Goal: Task Accomplishment & Management: Use online tool/utility

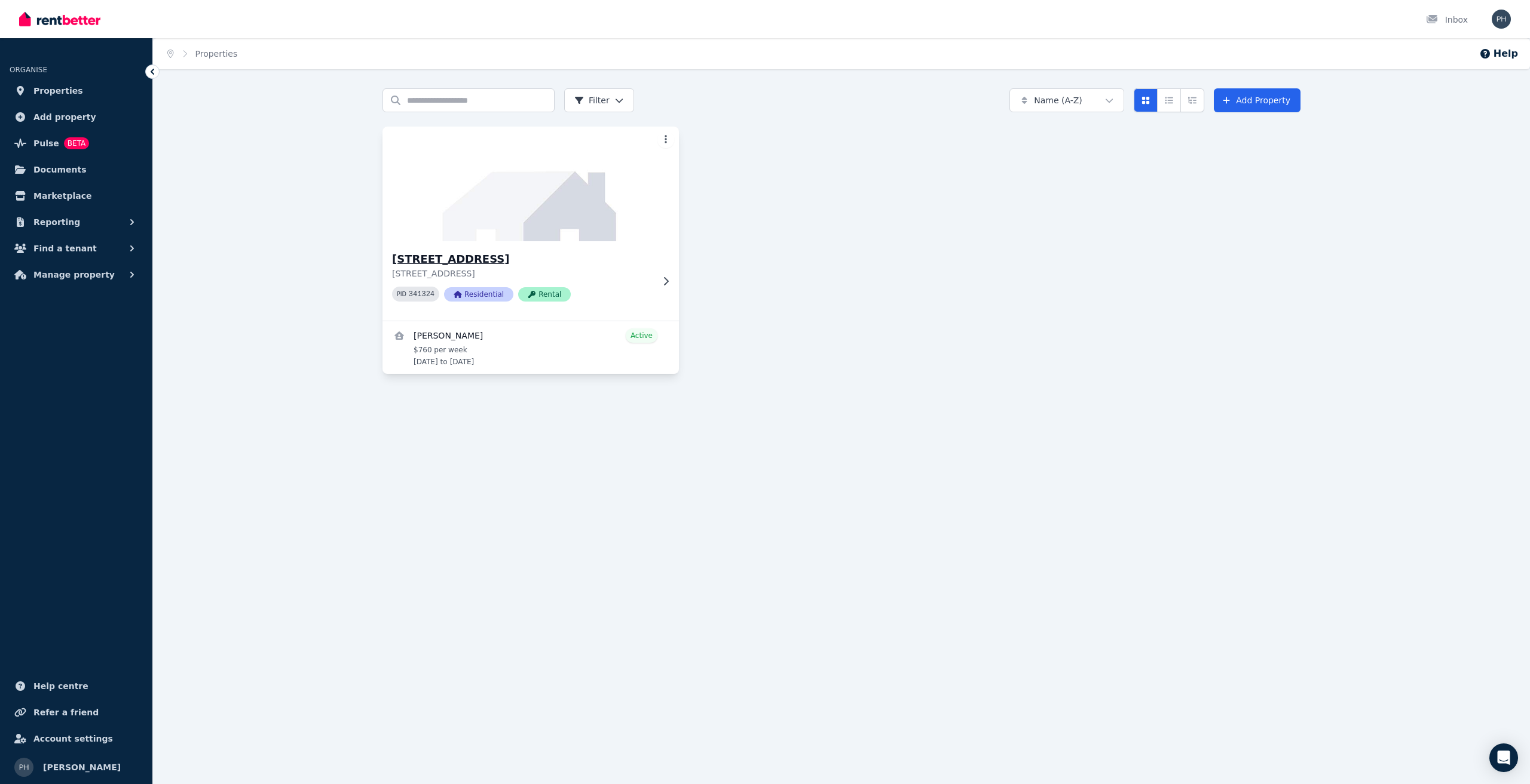
click at [538, 208] on img at bounding box center [530, 184] width 311 height 121
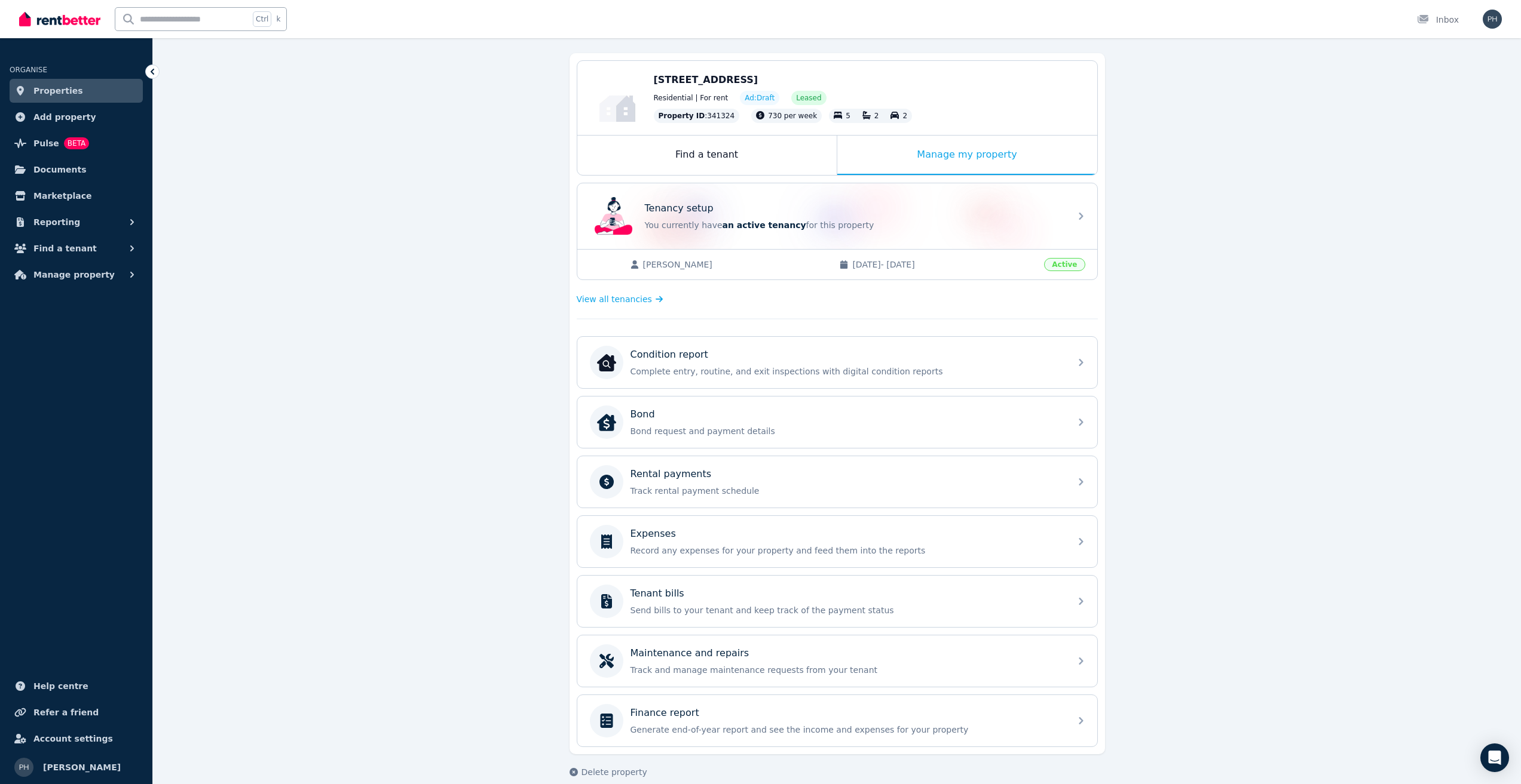
scroll to position [114, 0]
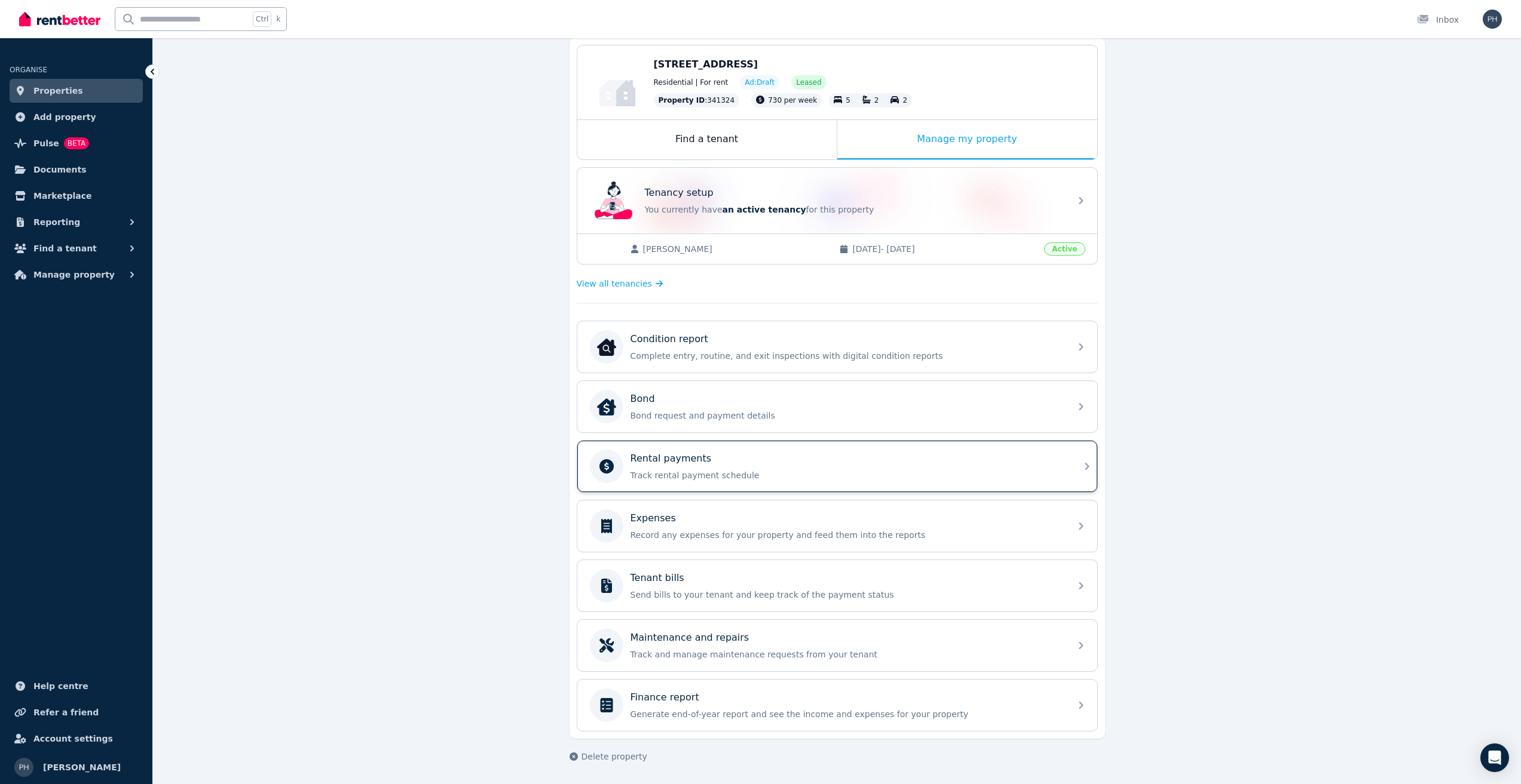
click at [740, 485] on div "Rental payments Track rental payment schedule" at bounding box center [837, 467] width 520 height 51
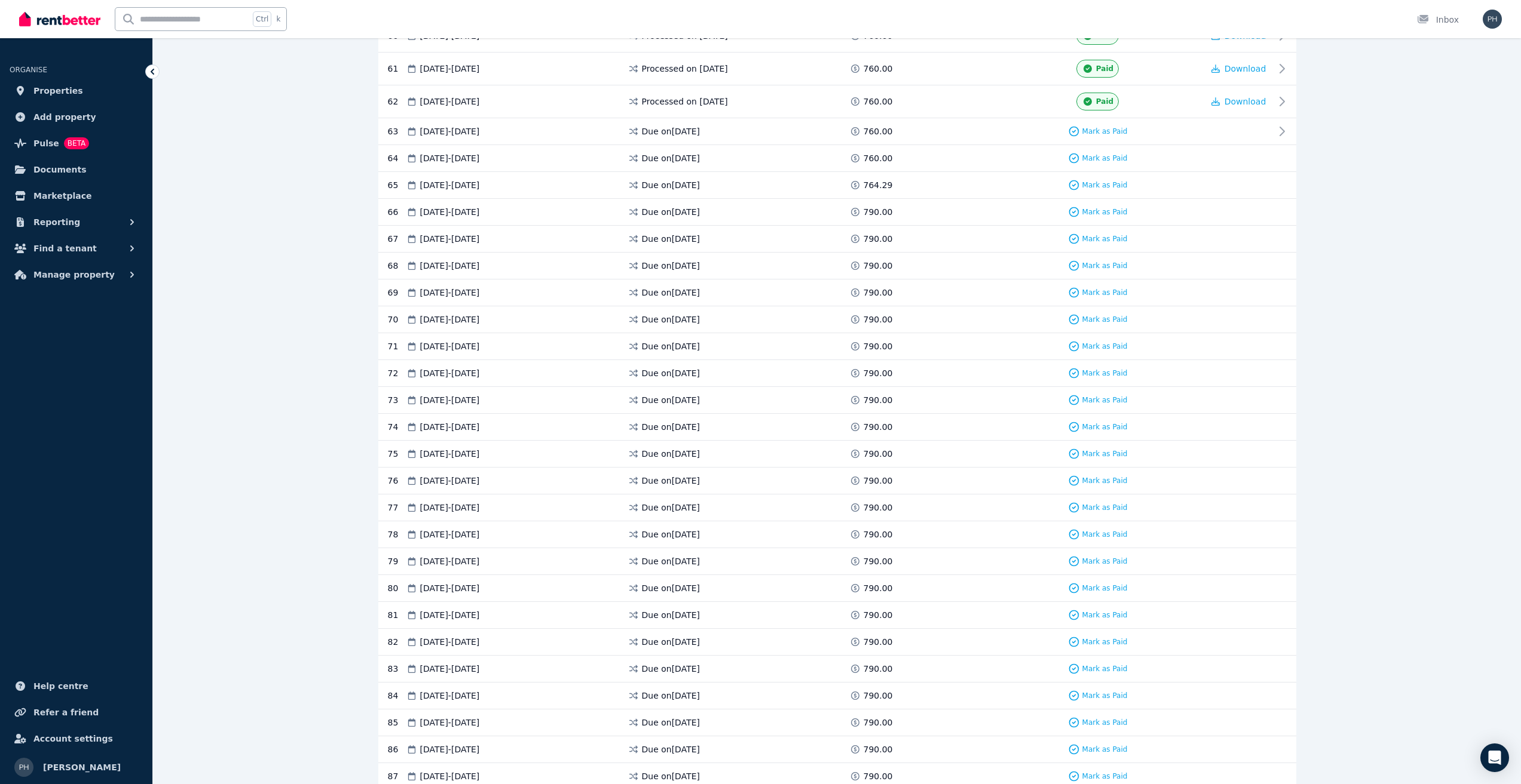
scroll to position [1911, 0]
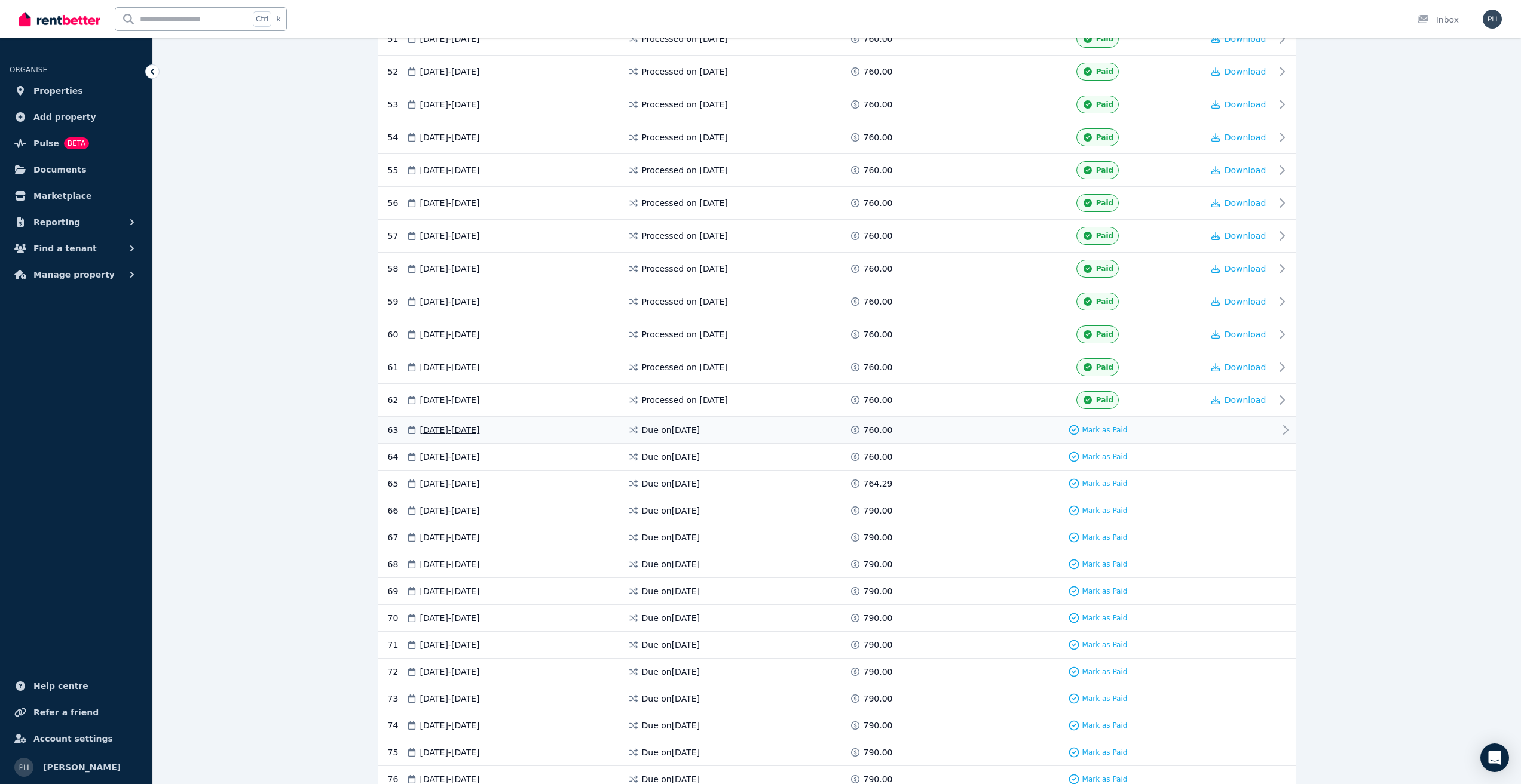
click at [1103, 429] on span "Mark as Paid" at bounding box center [1105, 430] width 46 height 10
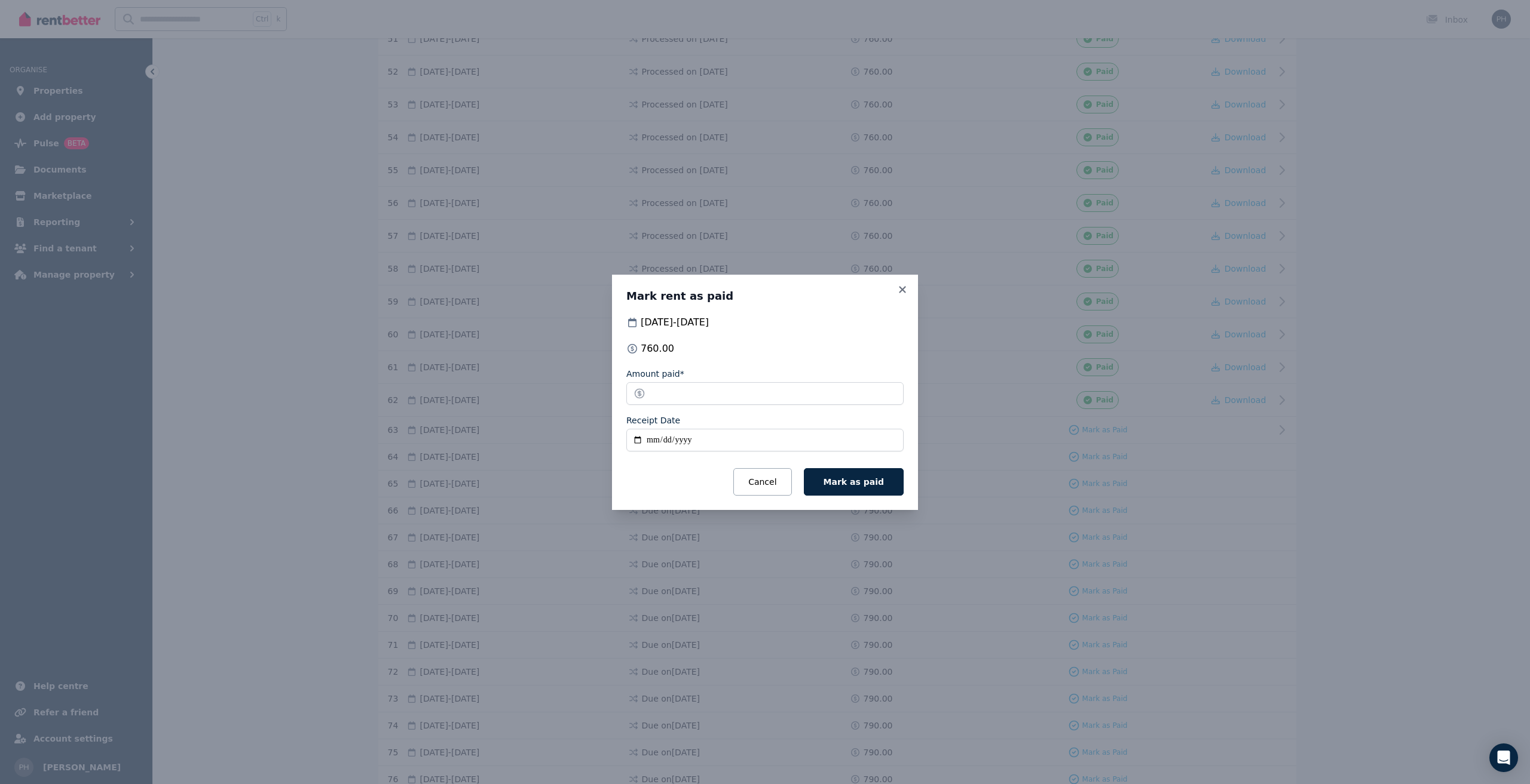
click at [653, 441] on input "Receipt Date" at bounding box center [765, 440] width 277 height 23
type input "**********"
click at [679, 467] on form "**********" at bounding box center [765, 432] width 277 height 128
click at [869, 491] on button "Mark as paid" at bounding box center [854, 481] width 100 height 27
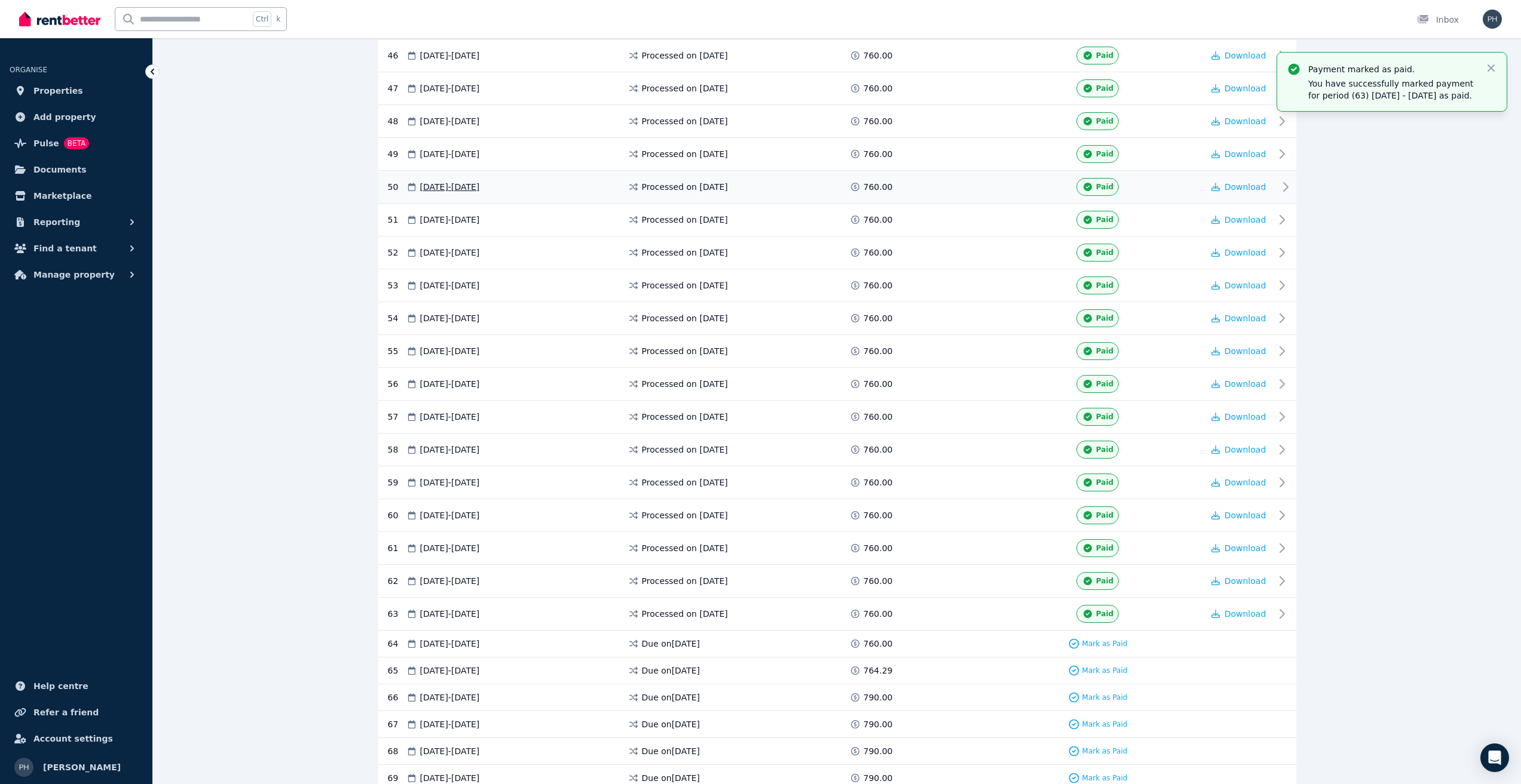
scroll to position [1613, 0]
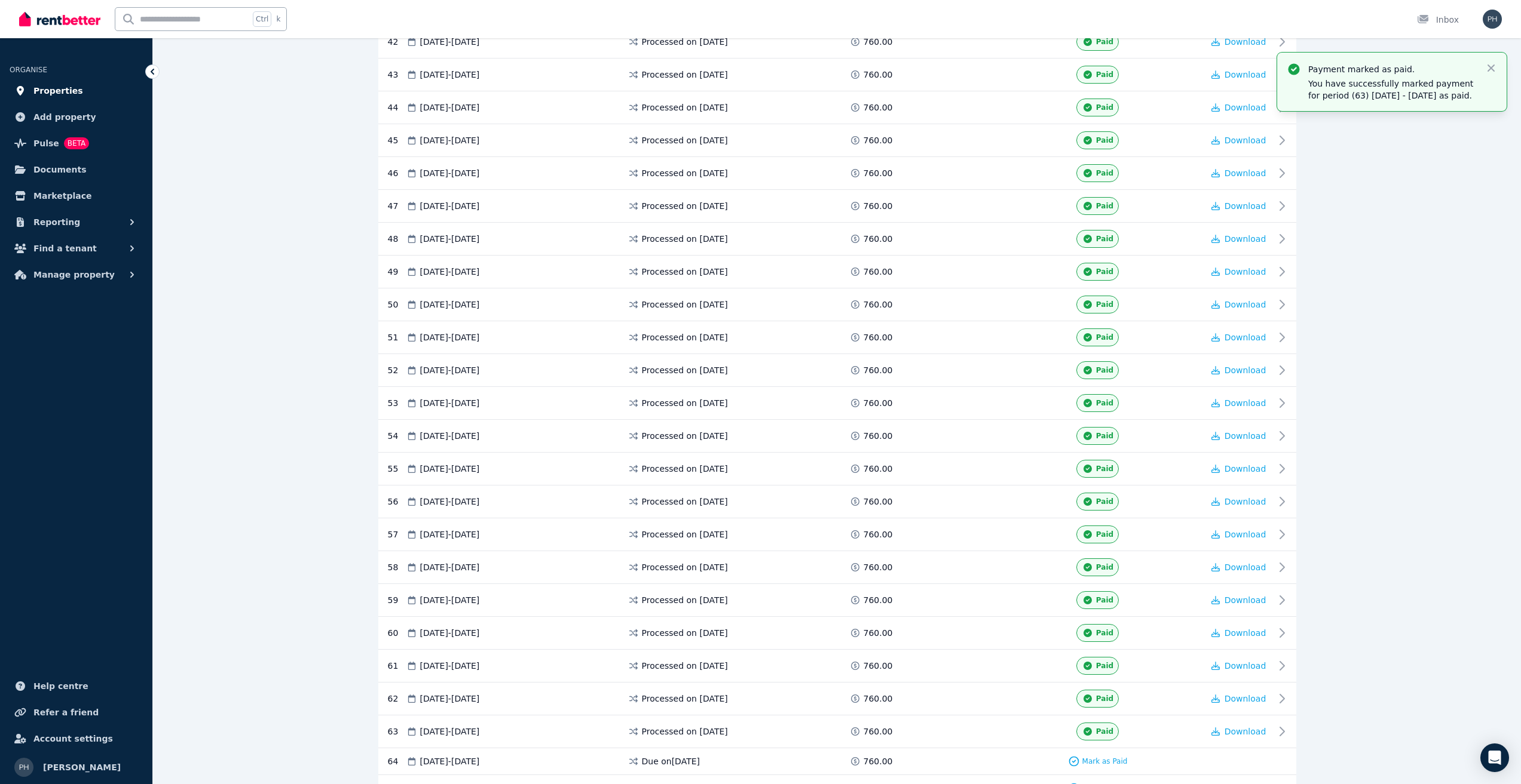
click at [45, 83] on link "Properties" at bounding box center [76, 90] width 133 height 24
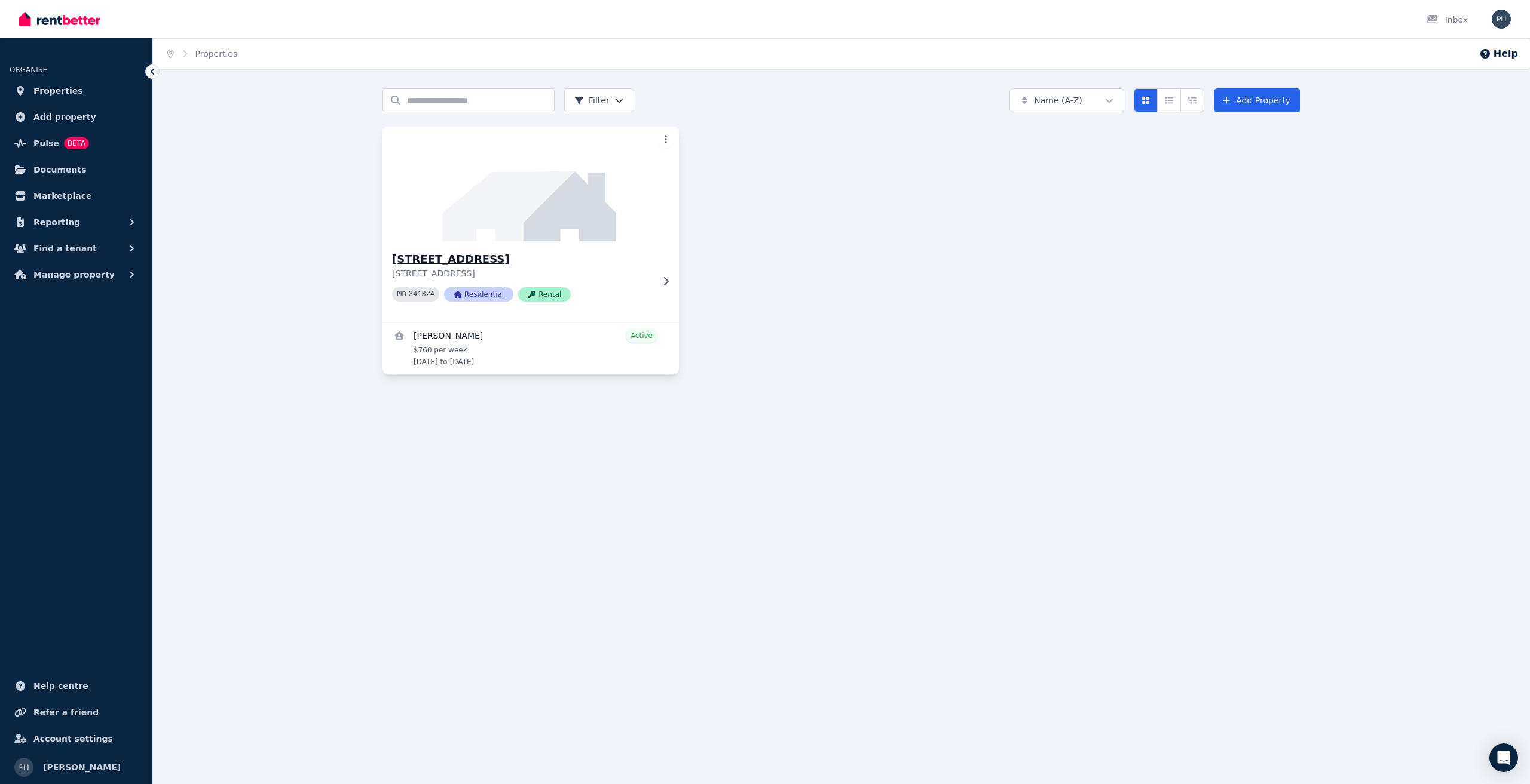
click at [611, 227] on img at bounding box center [530, 184] width 311 height 121
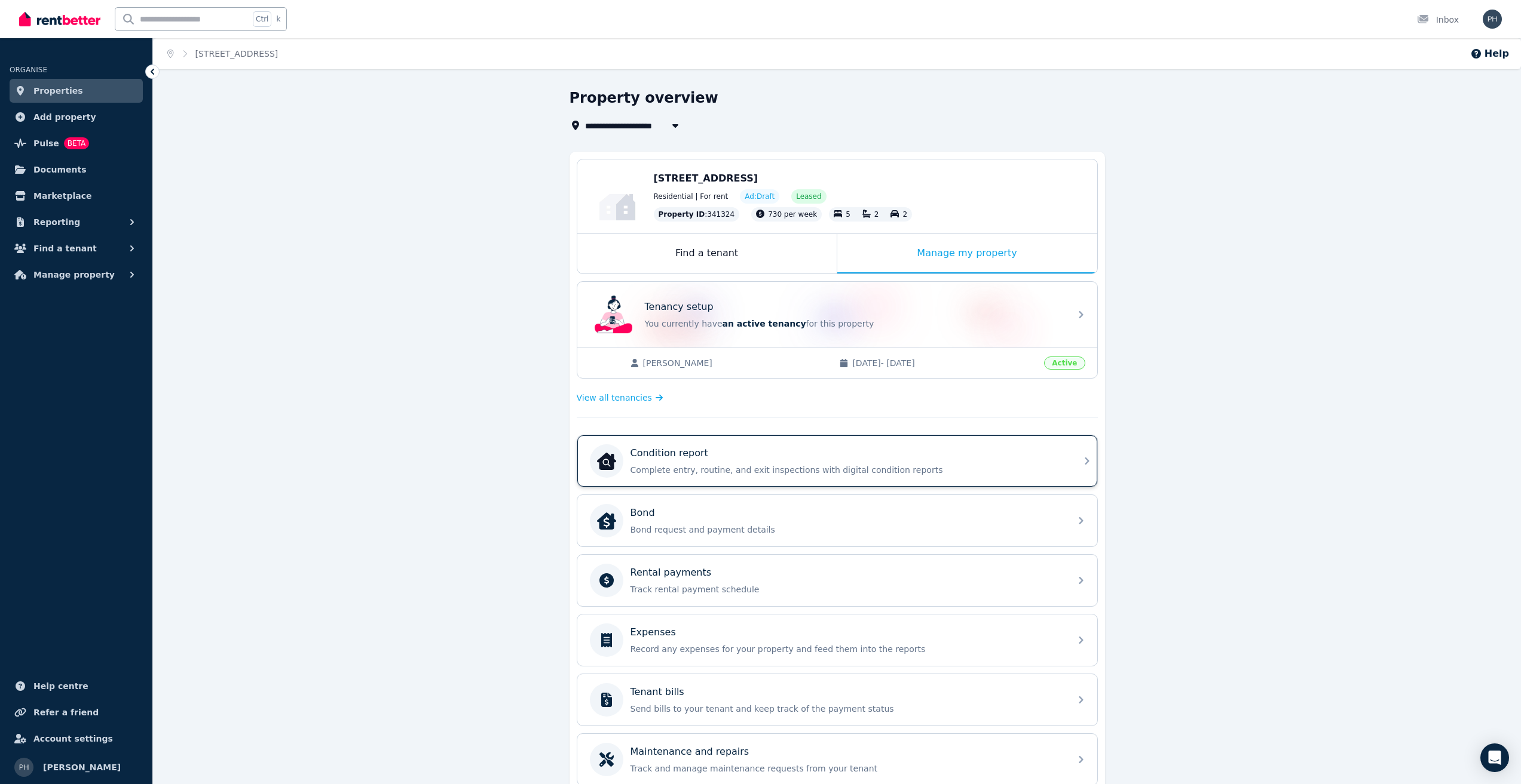
click at [693, 461] on div "Condition report Complete entry, routine, and exit inspections with digital con…" at bounding box center [846, 461] width 432 height 30
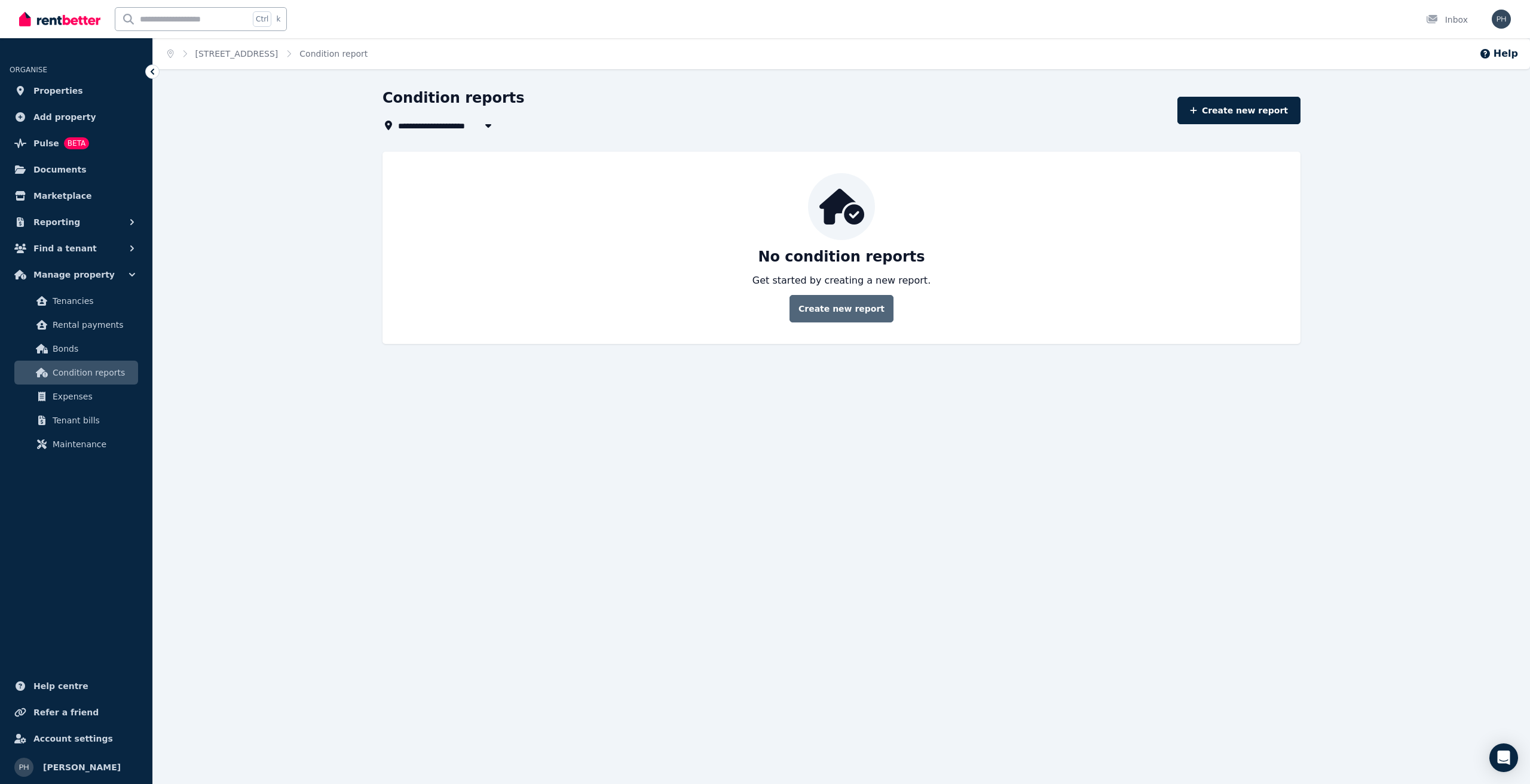
click at [841, 314] on link "Create new report" at bounding box center [841, 309] width 104 height 27
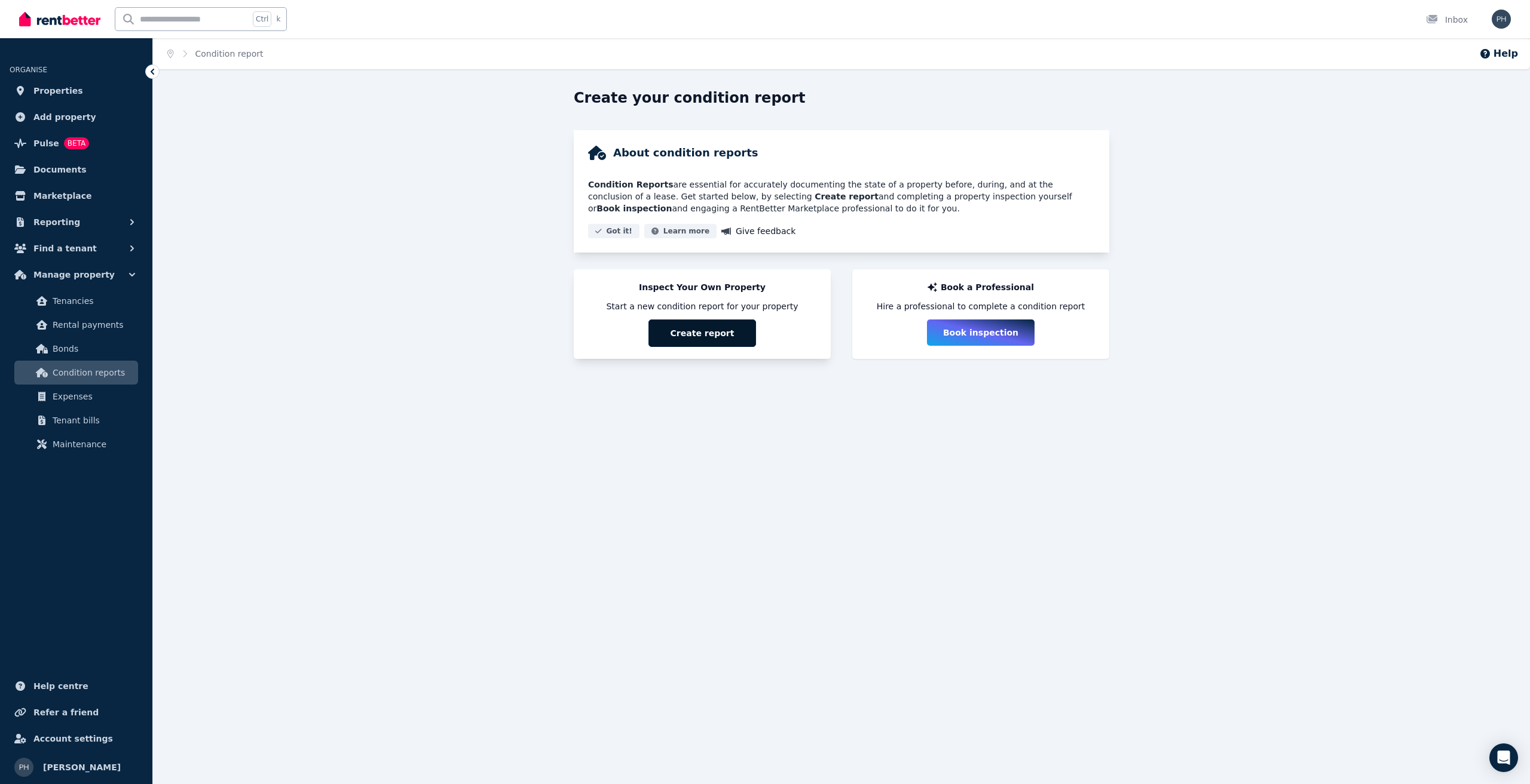
click at [702, 336] on button "Create report" at bounding box center [702, 333] width 107 height 27
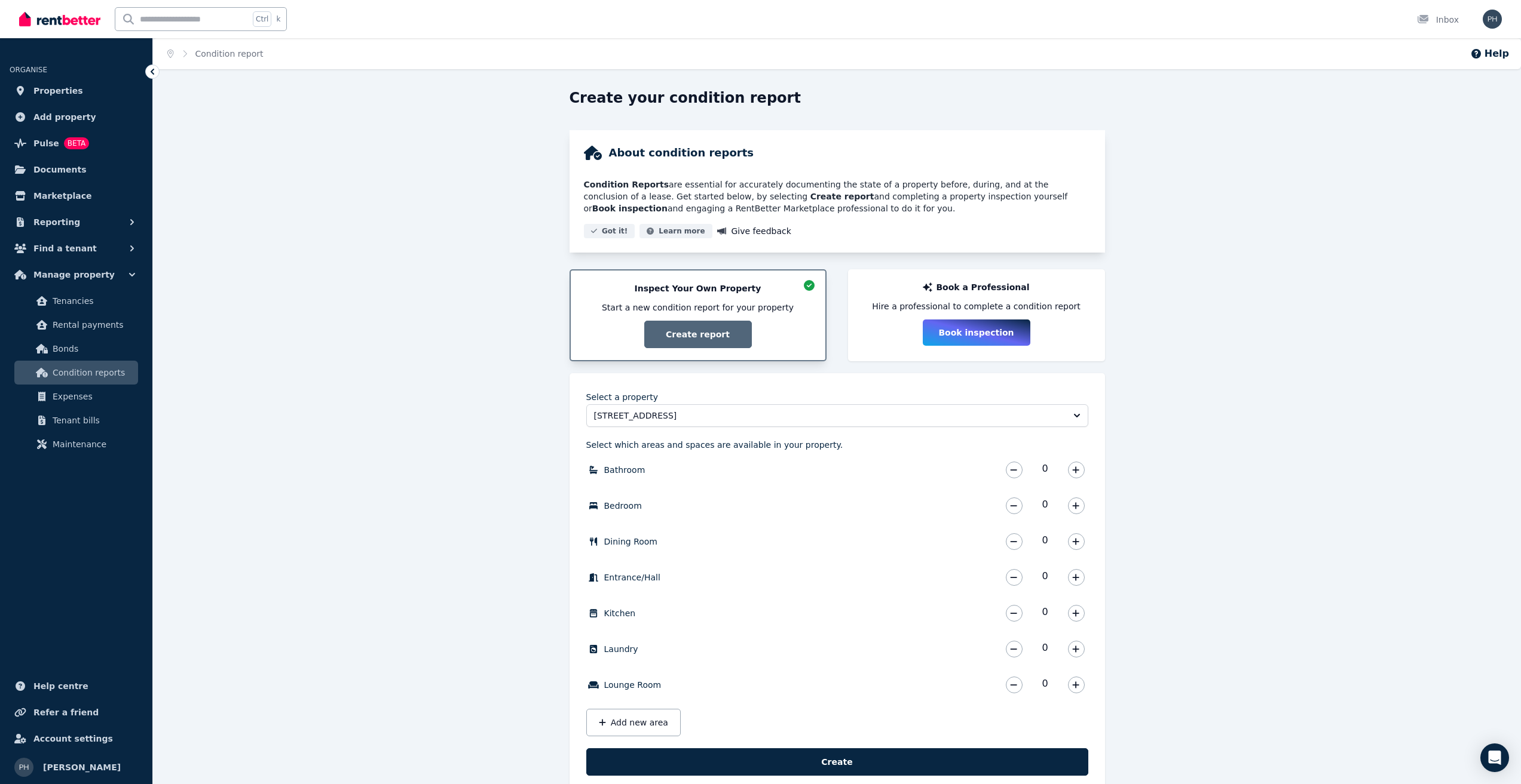
scroll to position [30, 0]
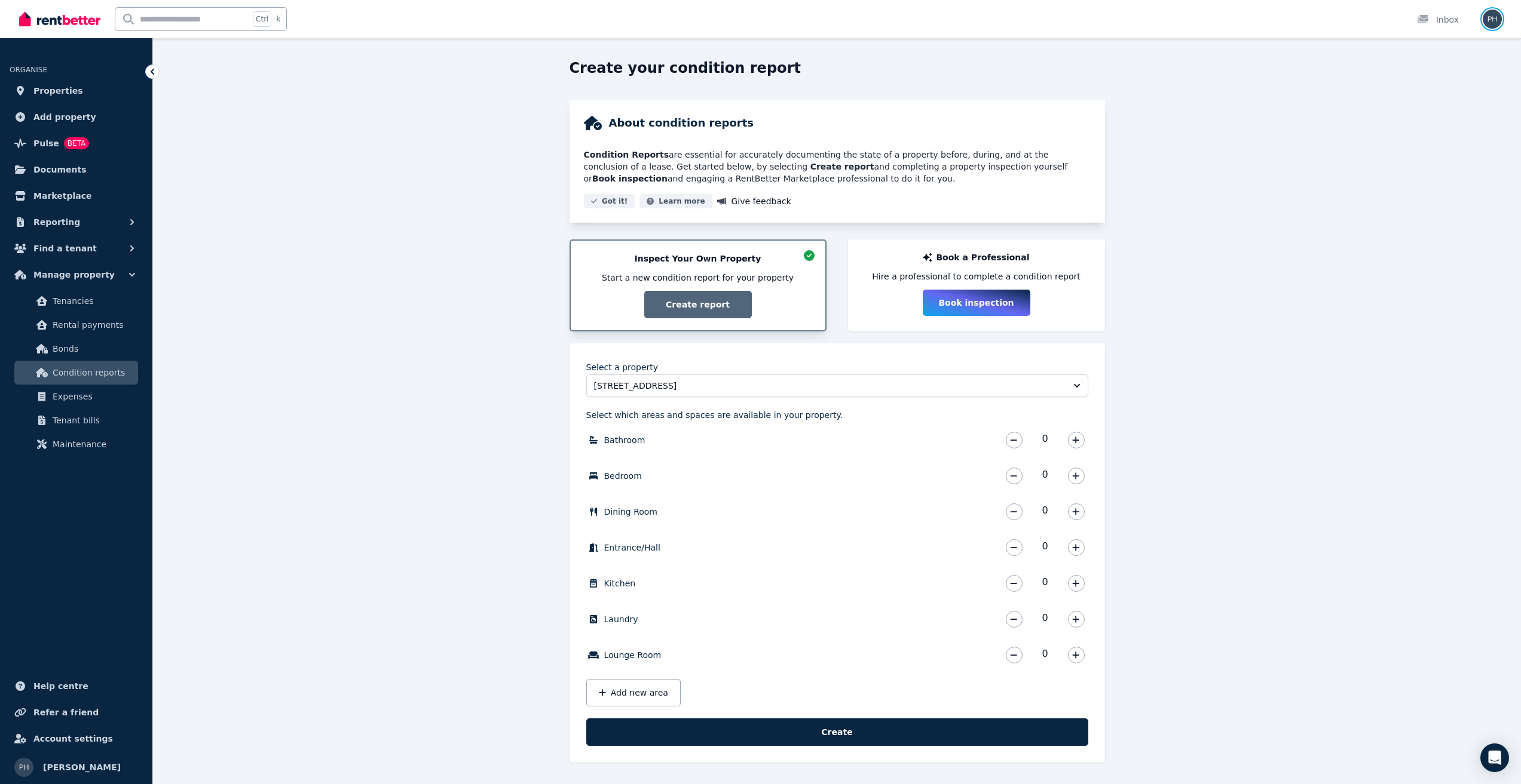
click at [1484, 12] on img "button" at bounding box center [1492, 19] width 19 height 19
click at [1425, 162] on span "Logout" at bounding box center [1444, 157] width 115 height 21
